Goal: Information Seeking & Learning: Learn about a topic

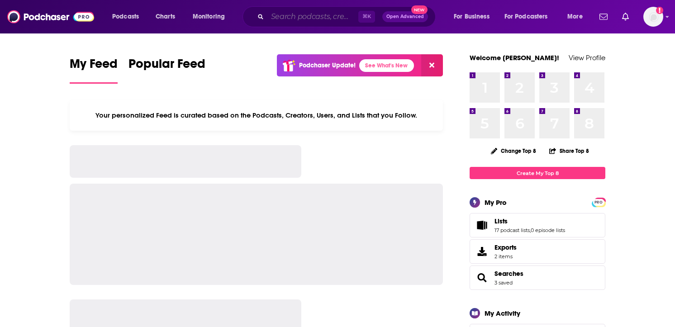
click at [291, 19] on input "Search podcasts, credits, & more..." at bounding box center [312, 17] width 91 height 14
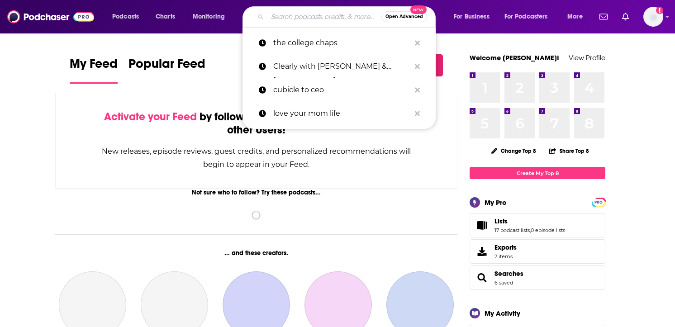
paste input "Seek Go Creat"
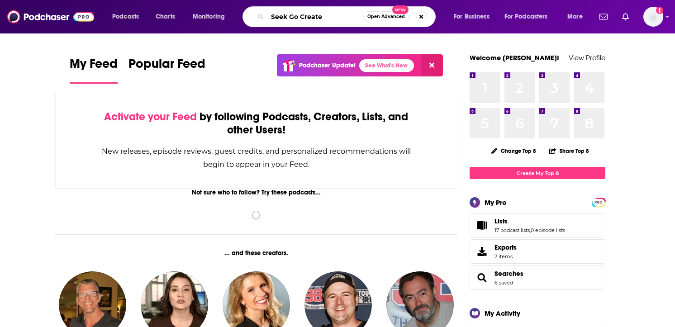
type input "Seek Go Create"
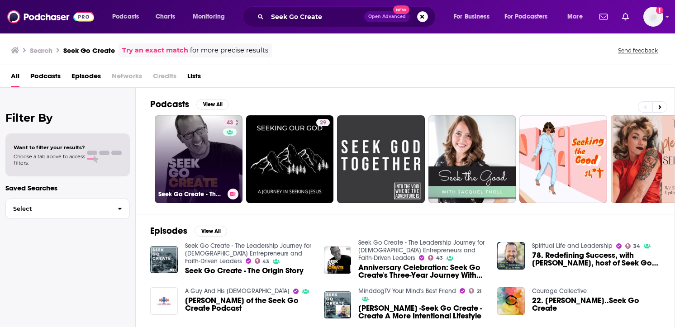
click at [206, 168] on link "43 Seek Go Create - The Leadership Journey for [DEMOGRAPHIC_DATA] Entrepreneurs…" at bounding box center [199, 159] width 88 height 88
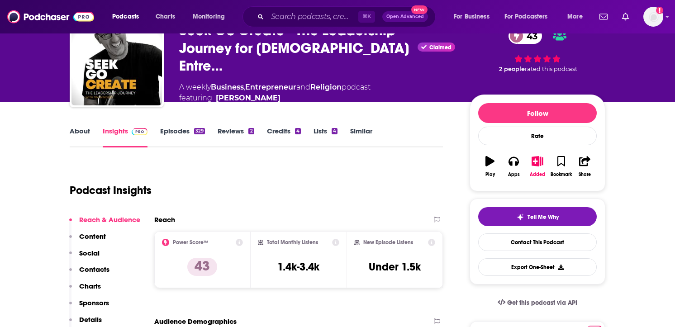
scroll to position [60, 0]
